Goal: Task Accomplishment & Management: Use online tool/utility

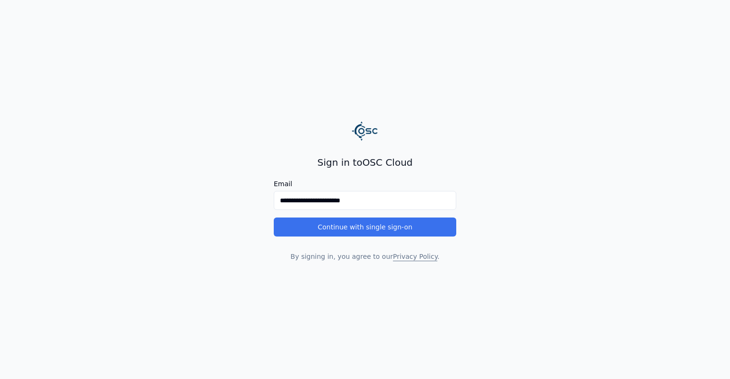
click at [430, 226] on button "Continue with single sign-on" at bounding box center [365, 227] width 183 height 19
click at [363, 225] on button "Continue with single sign-on" at bounding box center [365, 227] width 183 height 19
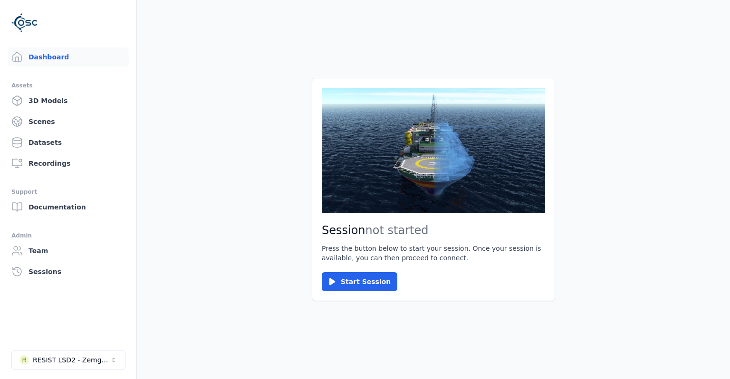
click at [454, 349] on main "Session not started Press the button below to start your session. Once your ses…" at bounding box center [433, 189] width 593 height 379
click at [74, 358] on div "RESIST LSD2 - Zemgale" at bounding box center [71, 361] width 77 height 10
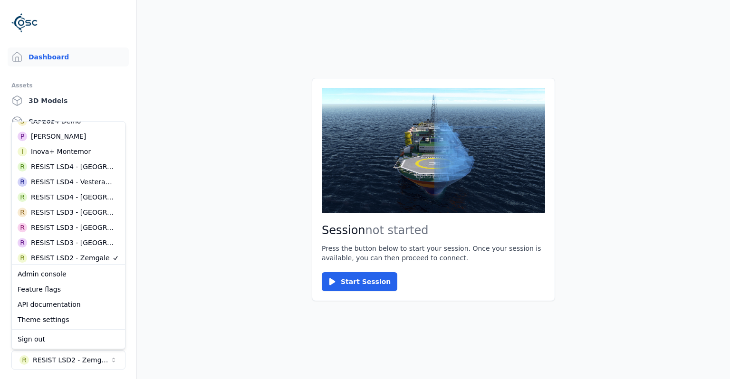
scroll to position [165, 0]
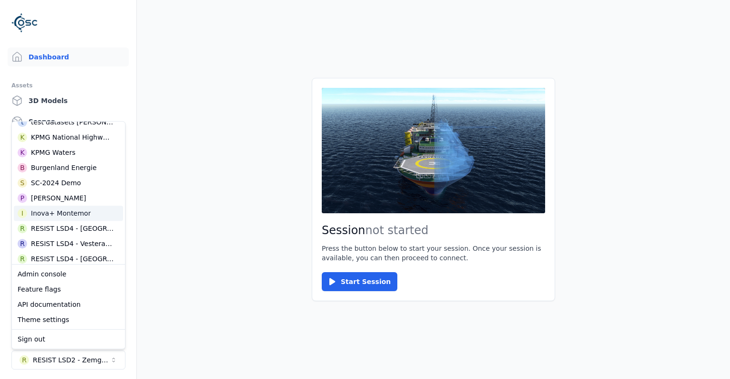
click at [71, 214] on div "Inova+ Montemor" at bounding box center [61, 214] width 60 height 10
click at [183, 236] on main "Session not started Press the button below to start your session. Once your ses…" at bounding box center [433, 189] width 593 height 379
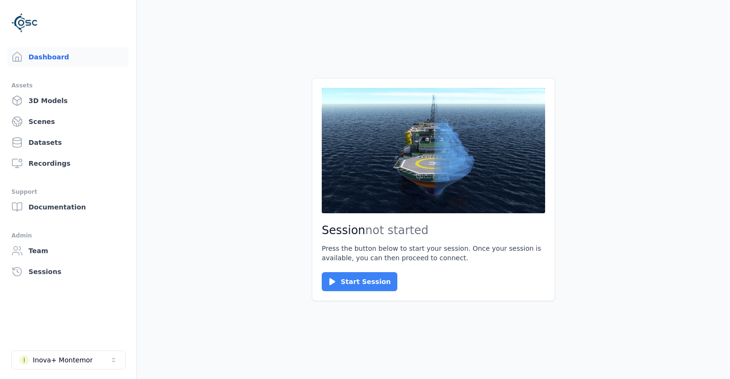
click at [369, 284] on button "Start Session" at bounding box center [360, 281] width 76 height 19
click at [358, 281] on button "Start Session" at bounding box center [360, 281] width 76 height 19
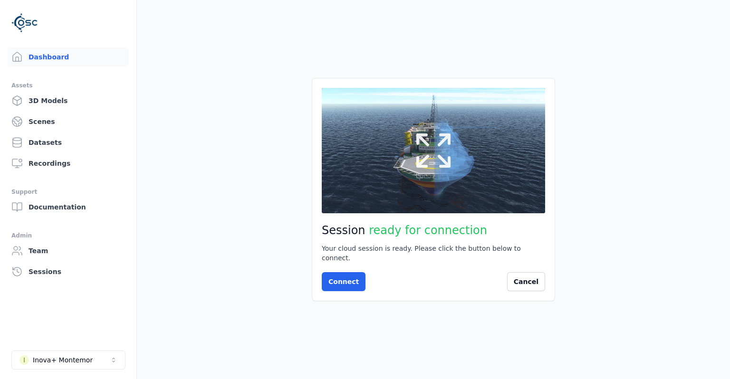
click at [477, 149] on button at bounding box center [434, 151] width 224 height 126
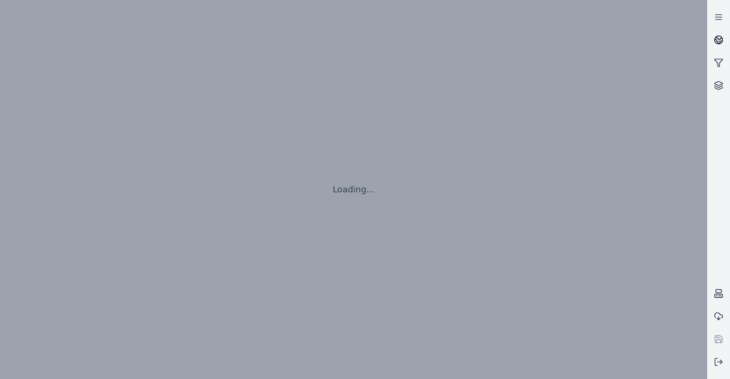
click at [718, 45] on link at bounding box center [719, 40] width 23 height 23
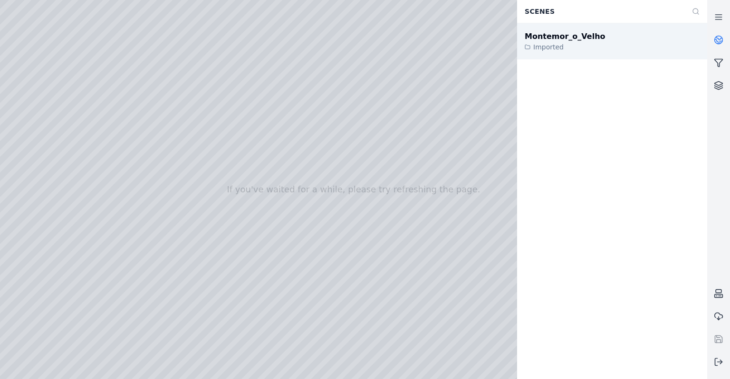
click at [602, 46] on div "Montemor_o_Velho Imported" at bounding box center [612, 41] width 190 height 36
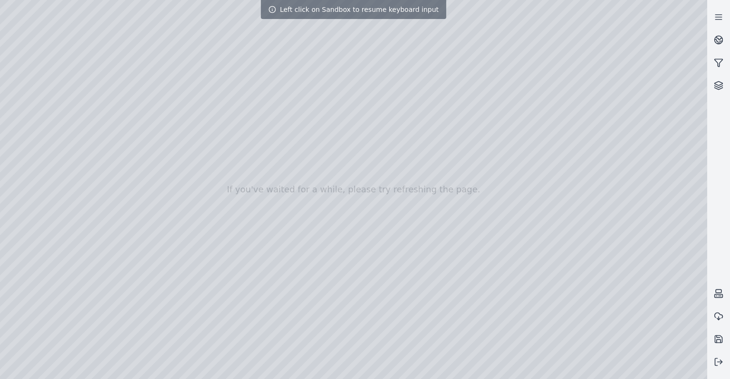
drag, startPoint x: 494, startPoint y: 127, endPoint x: 490, endPoint y: 149, distance: 22.2
click at [490, 149] on div at bounding box center [354, 189] width 708 height 379
click at [544, 233] on div at bounding box center [354, 189] width 708 height 379
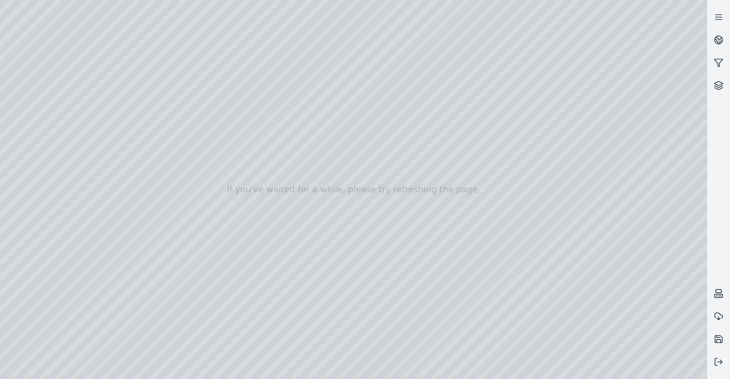
drag, startPoint x: 543, startPoint y: 235, endPoint x: 531, endPoint y: 258, distance: 26.0
drag, startPoint x: 419, startPoint y: 181, endPoint x: 404, endPoint y: 195, distance: 20.2
click at [30, 77] on div at bounding box center [354, 189] width 708 height 379
click at [30, 150] on div at bounding box center [354, 189] width 708 height 379
click at [34, 224] on div at bounding box center [354, 189] width 708 height 379
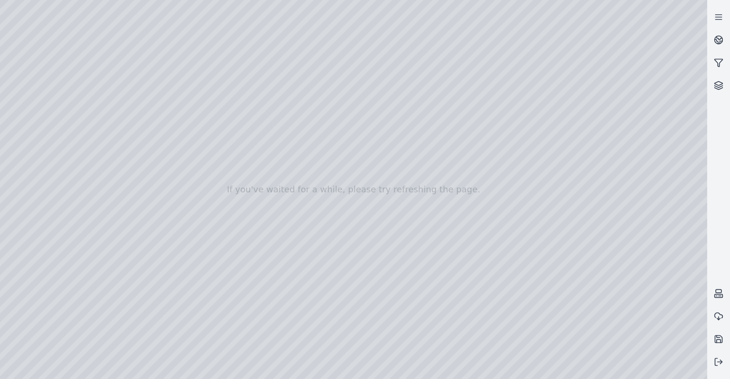
click at [34, 128] on div at bounding box center [354, 189] width 708 height 379
click at [166, 161] on div at bounding box center [354, 189] width 708 height 379
click at [103, 311] on div at bounding box center [354, 189] width 708 height 379
click at [87, 311] on div at bounding box center [354, 189] width 708 height 379
click at [170, 343] on div at bounding box center [354, 189] width 708 height 379
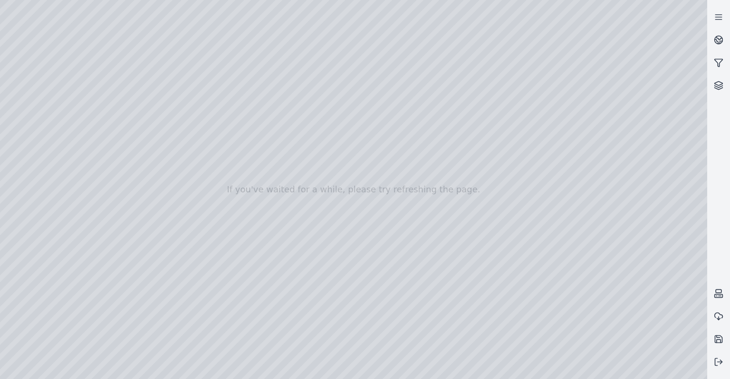
drag, startPoint x: 497, startPoint y: 248, endPoint x: 348, endPoint y: 235, distance: 149.9
drag, startPoint x: 420, startPoint y: 119, endPoint x: 360, endPoint y: 311, distance: 200.8
drag, startPoint x: 425, startPoint y: 83, endPoint x: 338, endPoint y: 309, distance: 242.7
drag, startPoint x: 392, startPoint y: 245, endPoint x: 347, endPoint y: 331, distance: 97.0
drag, startPoint x: 334, startPoint y: 314, endPoint x: 546, endPoint y: 301, distance: 213.0
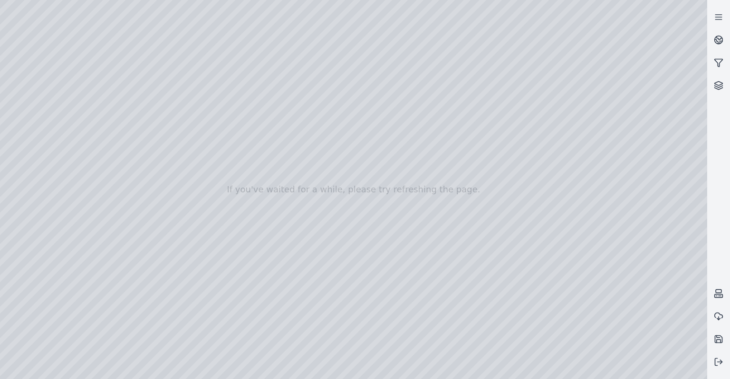
drag, startPoint x: 400, startPoint y: 271, endPoint x: 333, endPoint y: 314, distance: 79.9
click at [37, 125] on div at bounding box center [354, 189] width 708 height 379
click at [24, 109] on div at bounding box center [354, 189] width 708 height 379
click at [323, 294] on div at bounding box center [354, 189] width 708 height 379
click at [341, 300] on div at bounding box center [354, 189] width 708 height 379
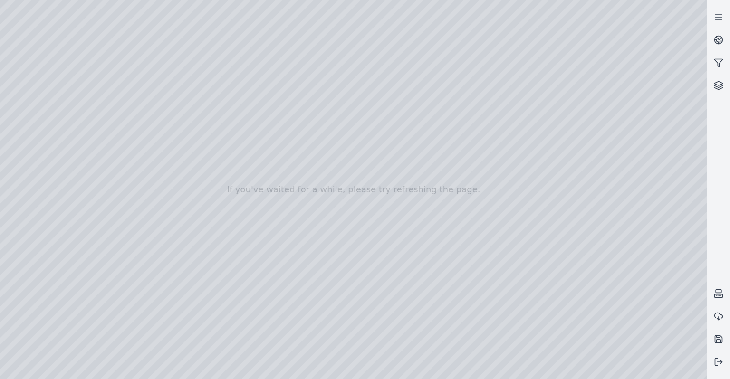
drag, startPoint x: 319, startPoint y: 314, endPoint x: 343, endPoint y: 309, distance: 25.3
click at [256, 152] on div at bounding box center [354, 189] width 708 height 379
drag, startPoint x: 327, startPoint y: 157, endPoint x: 373, endPoint y: 140, distance: 49.8
click at [497, 202] on div at bounding box center [354, 189] width 708 height 379
drag, startPoint x: 486, startPoint y: 201, endPoint x: 445, endPoint y: 214, distance: 43.3
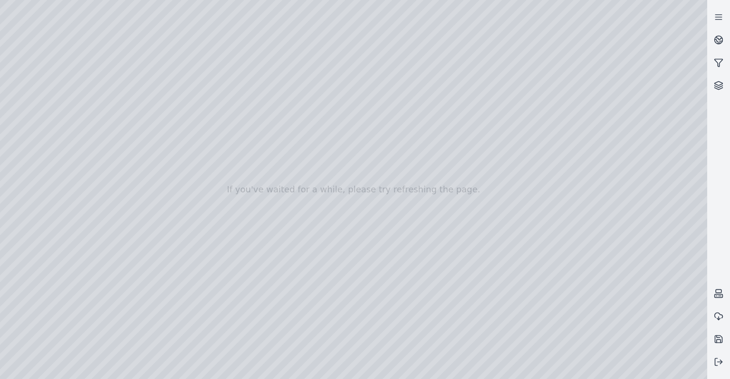
drag, startPoint x: 365, startPoint y: 267, endPoint x: 309, endPoint y: 191, distance: 94.9
drag, startPoint x: 338, startPoint y: 199, endPoint x: 299, endPoint y: 250, distance: 63.8
click at [480, 306] on div at bounding box center [354, 189] width 708 height 379
click at [24, 83] on div at bounding box center [354, 189] width 708 height 379
click at [34, 107] on div at bounding box center [354, 189] width 708 height 379
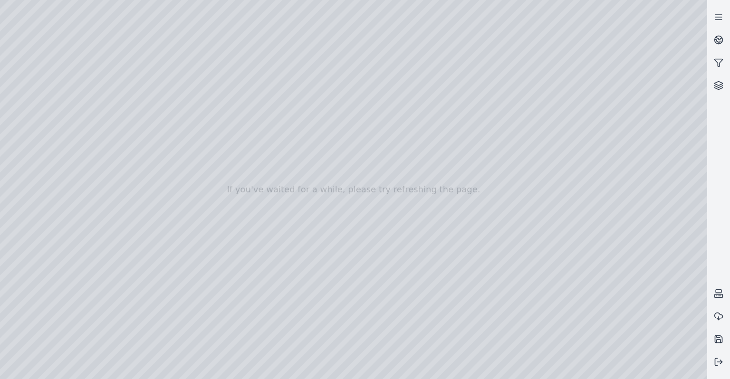
click at [73, 23] on div at bounding box center [354, 189] width 708 height 379
click at [17, 83] on div at bounding box center [354, 189] width 708 height 379
click at [724, 24] on link at bounding box center [719, 17] width 23 height 23
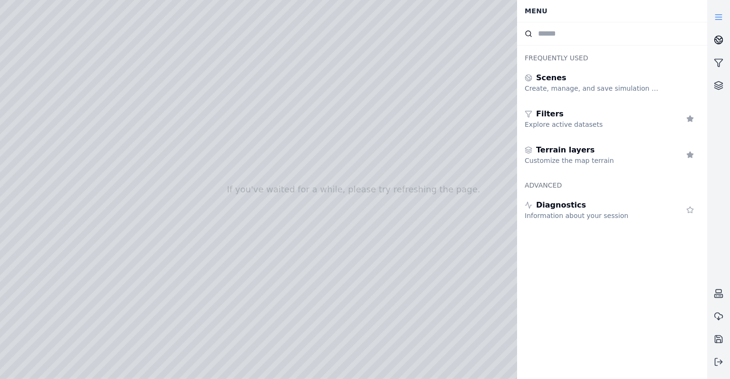
click at [712, 45] on link at bounding box center [719, 40] width 23 height 23
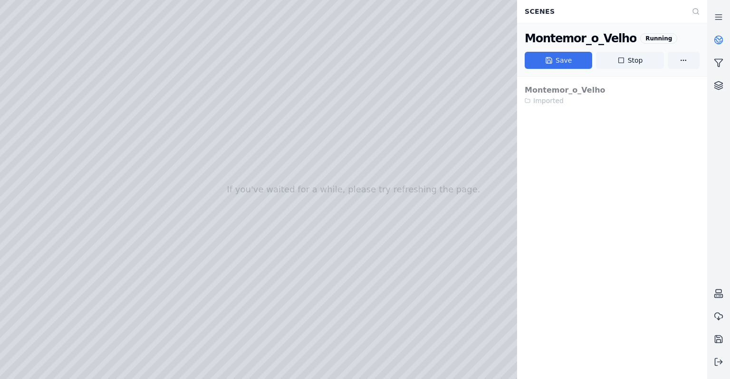
click at [555, 66] on button "Save" at bounding box center [559, 60] width 68 height 17
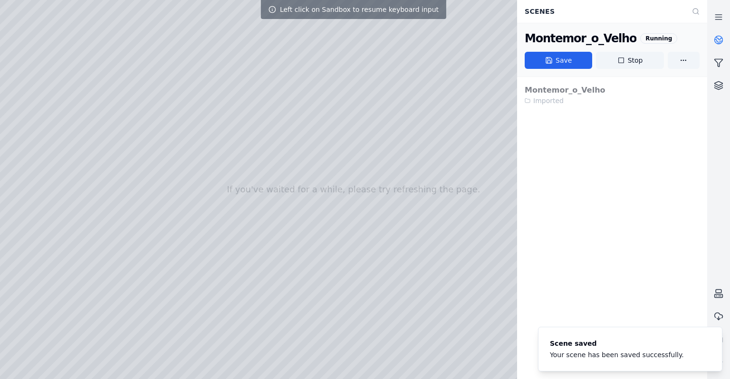
click at [418, 260] on div at bounding box center [354, 189] width 708 height 379
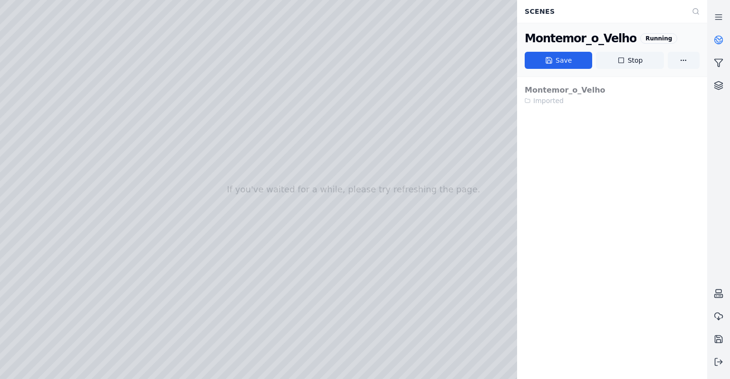
drag, startPoint x: 418, startPoint y: 260, endPoint x: 406, endPoint y: 267, distance: 13.7
drag, startPoint x: 406, startPoint y: 258, endPoint x: 258, endPoint y: 221, distance: 152.4
click at [722, 43] on icon at bounding box center [719, 40] width 10 height 10
